Goal: Task Accomplishment & Management: Use online tool/utility

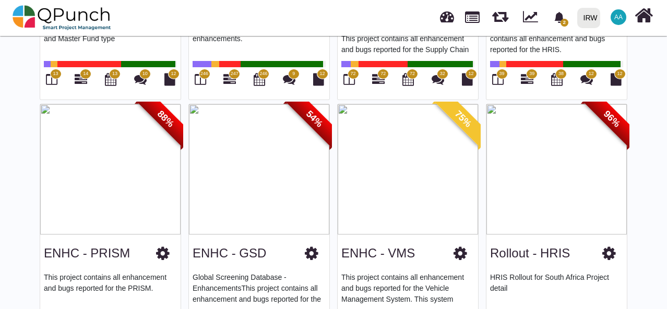
scroll to position [66, 0]
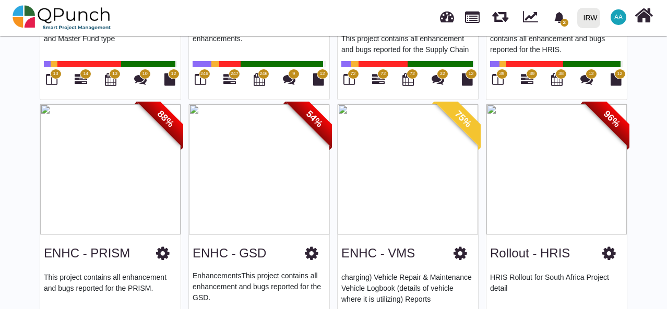
click at [154, 172] on img at bounding box center [110, 169] width 140 height 130
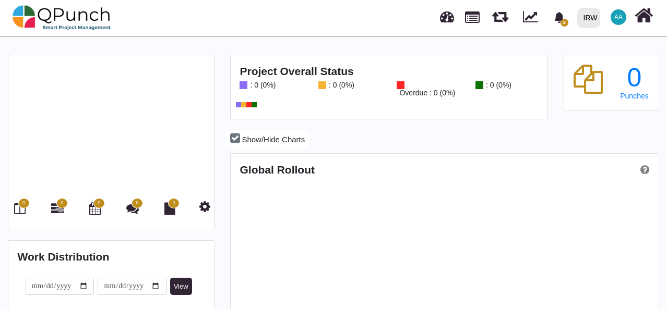
scroll to position [186, 426]
click at [20, 209] on icon at bounding box center [19, 208] width 11 height 13
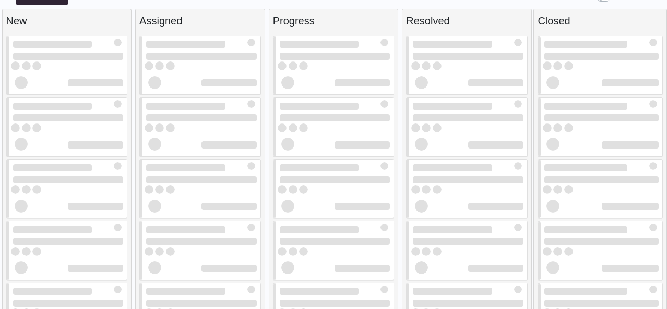
scroll to position [10, 0]
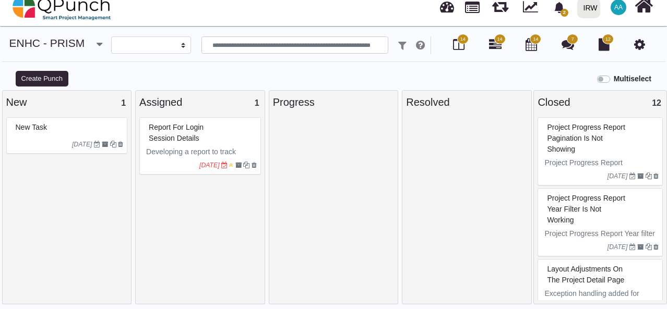
select select
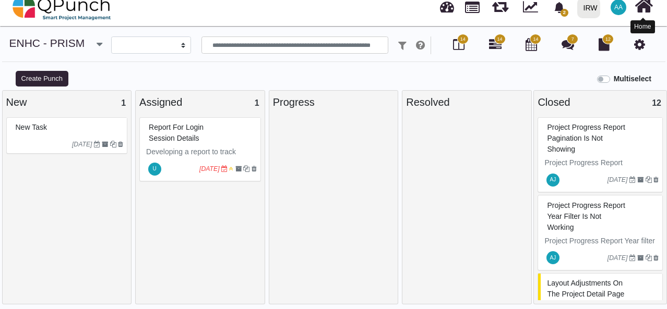
click at [643, 7] on icon at bounding box center [643, 6] width 18 height 20
